Goal: Check status

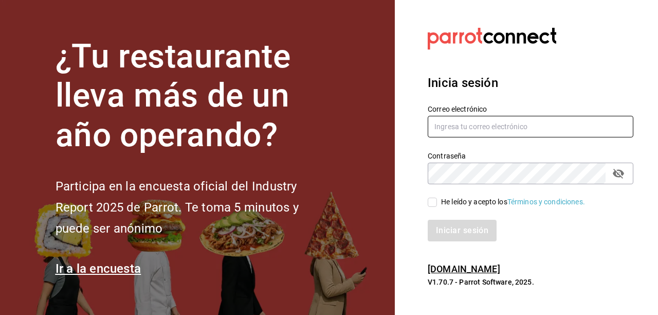
type input "[EMAIL_ADDRESS][DOMAIN_NAME]"
click at [432, 204] on input "He leído y acepto los Términos y condiciones." at bounding box center [432, 201] width 9 height 9
checkbox input "true"
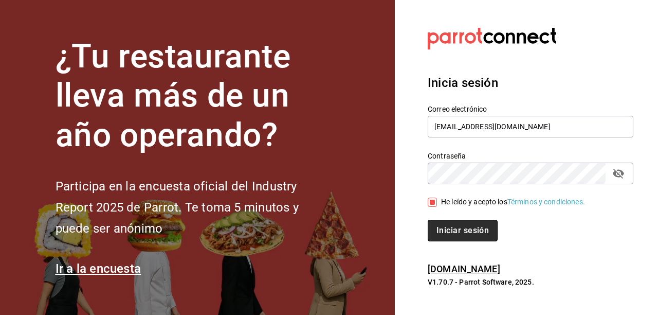
click at [469, 225] on button "Iniciar sesión" at bounding box center [463, 231] width 70 height 22
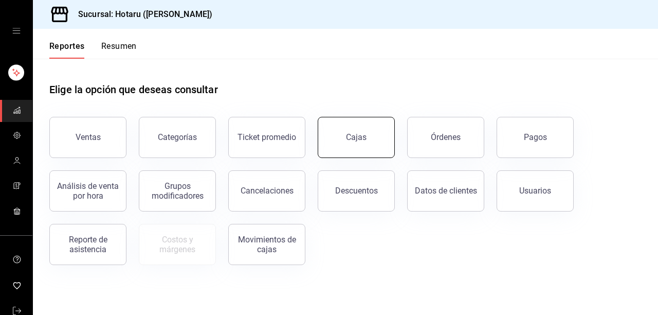
click at [367, 149] on link "Cajas" at bounding box center [356, 137] width 77 height 41
